Goal: Information Seeking & Learning: Learn about a topic

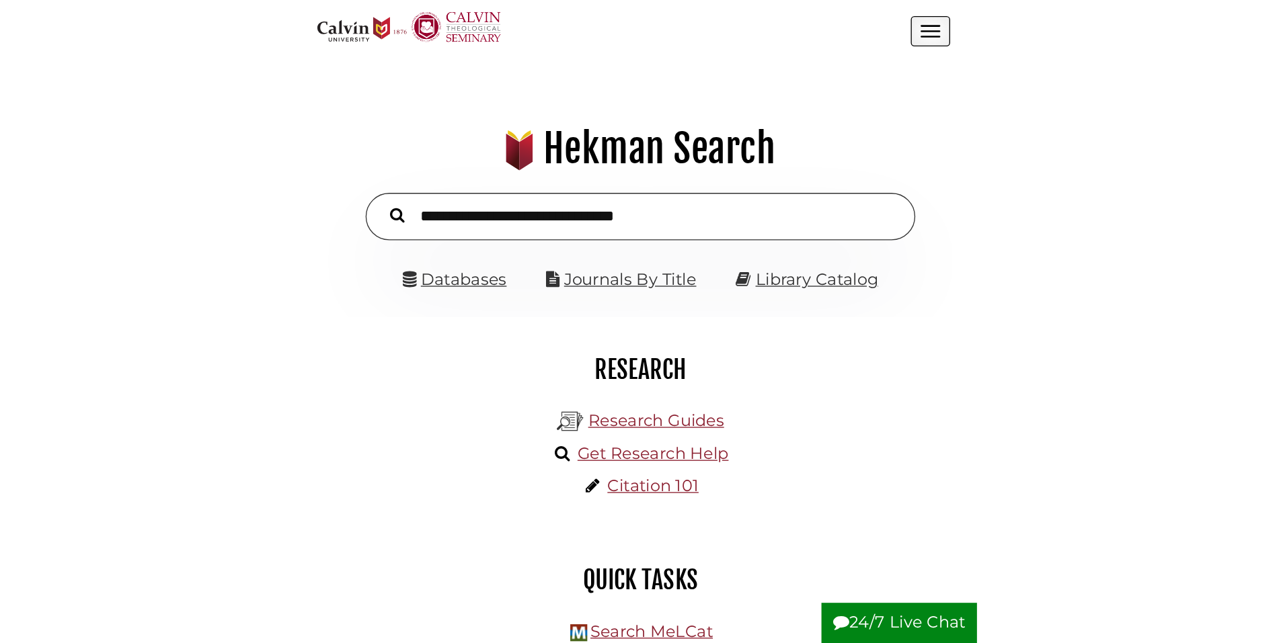
scroll to position [255, 766]
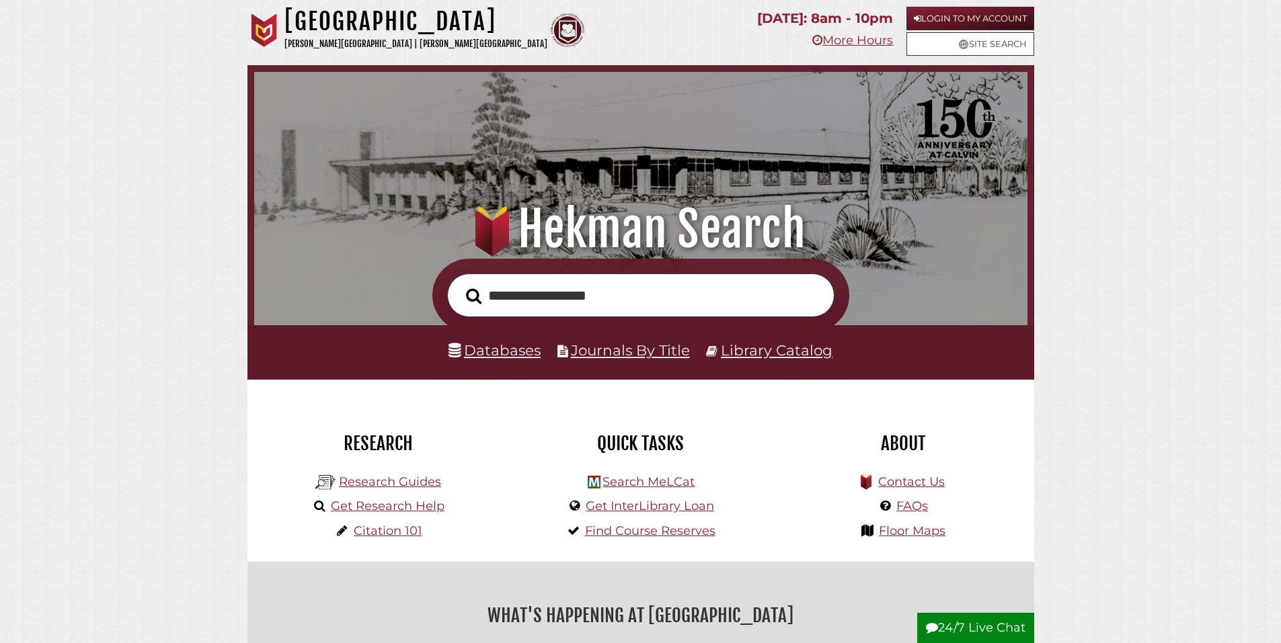
type input "**********"
click at [459, 284] on button "Search" at bounding box center [473, 296] width 29 height 24
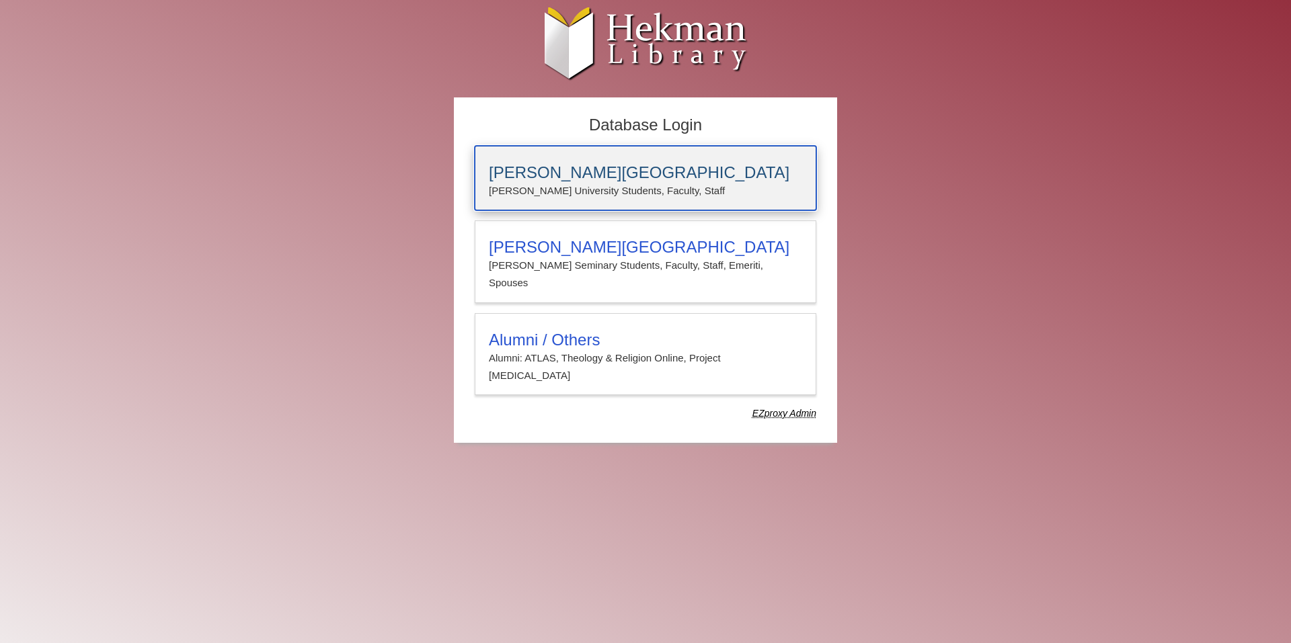
click at [563, 163] on h3 "[PERSON_NAME][GEOGRAPHIC_DATA]" at bounding box center [645, 172] width 313 height 19
click at [535, 180] on h3 "[PERSON_NAME][GEOGRAPHIC_DATA]" at bounding box center [645, 172] width 313 height 19
click at [510, 191] on p "[PERSON_NAME] University Students, Faculty, Staff" at bounding box center [645, 190] width 313 height 17
